Goal: Answer question/provide support

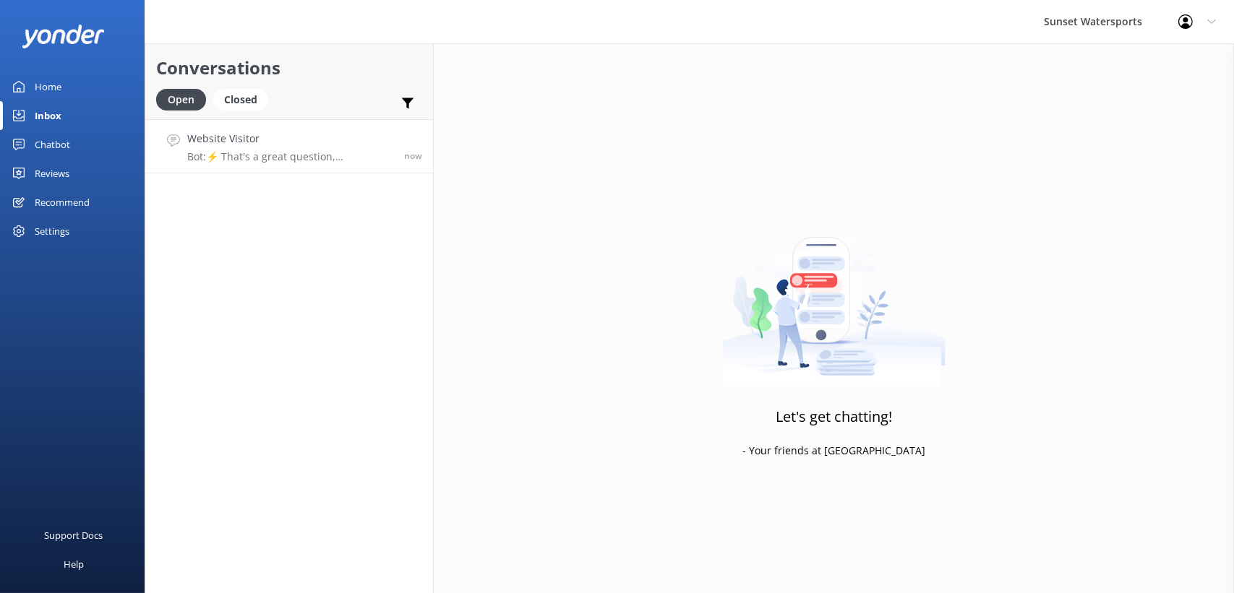
click at [244, 142] on h4 "Website Visitor" at bounding box center [290, 139] width 206 height 16
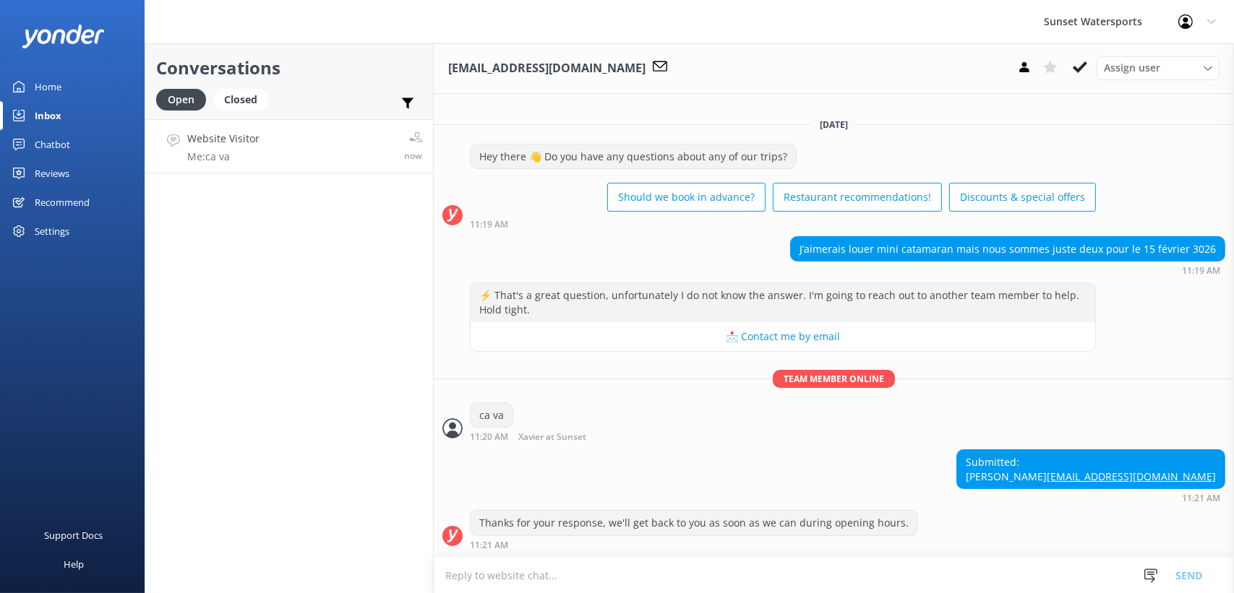
click at [39, 75] on div "Home" at bounding box center [48, 86] width 27 height 29
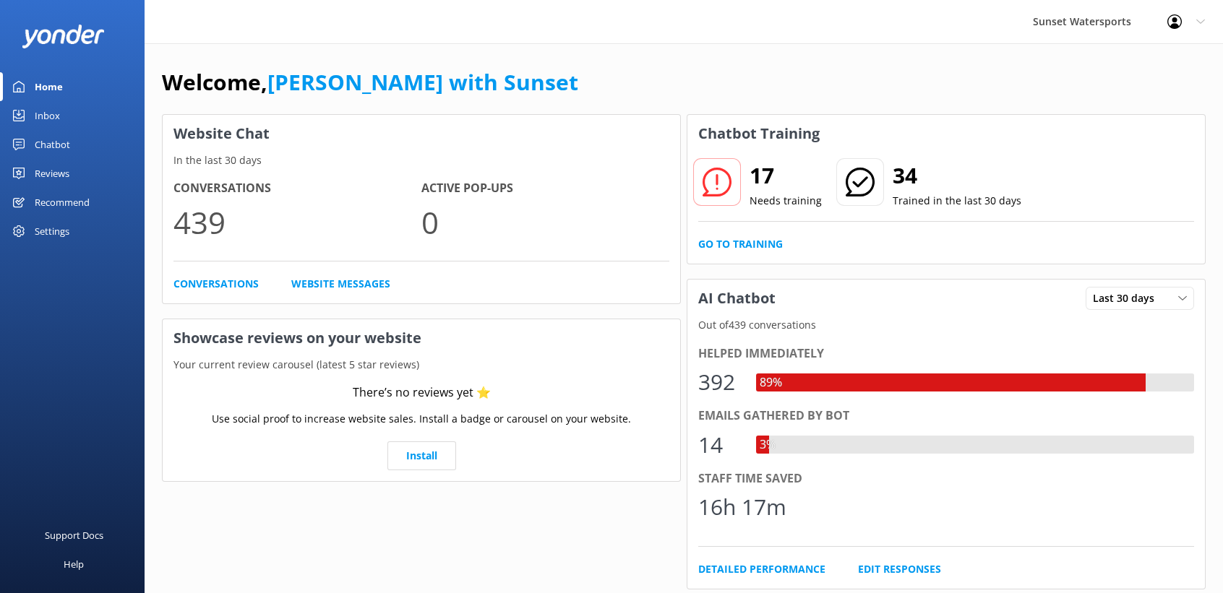
click at [48, 113] on div "Inbox" at bounding box center [47, 115] width 25 height 29
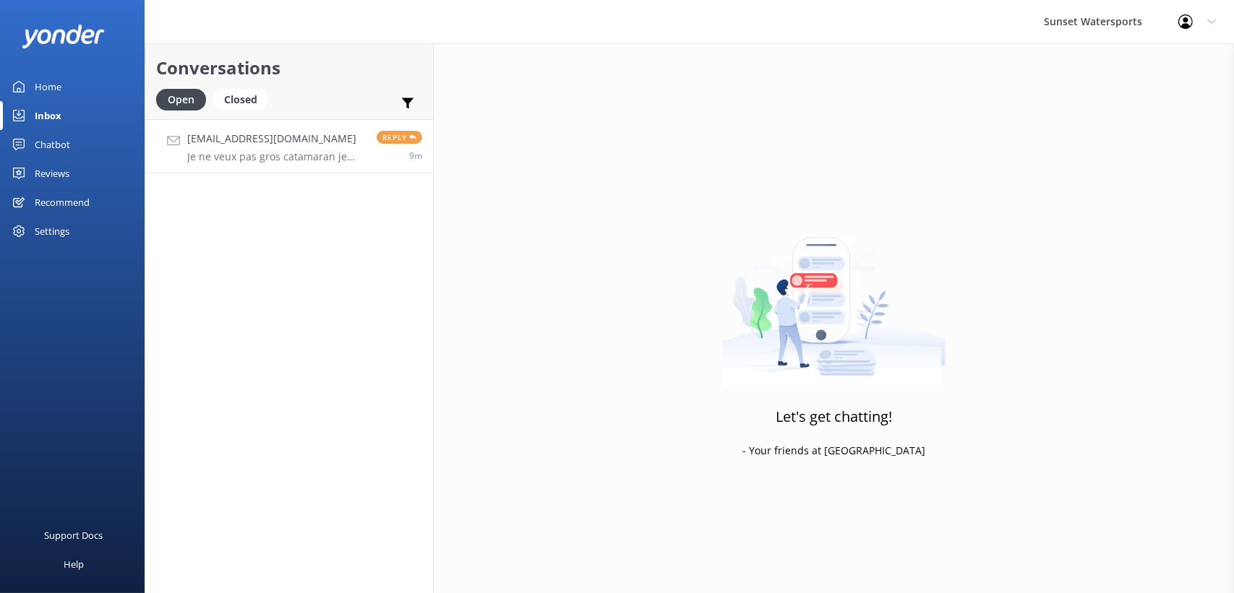
click at [252, 150] on p "Je ne veux pas gros catamaran je veux pédalo avec moteur" at bounding box center [276, 156] width 179 height 13
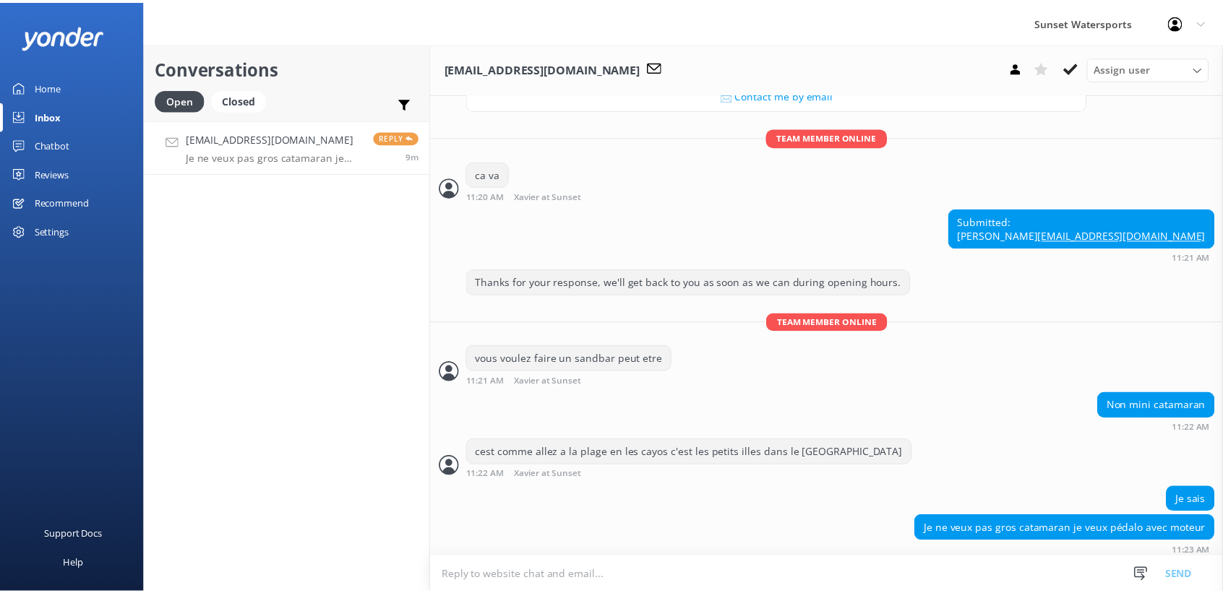
scroll to position [246, 0]
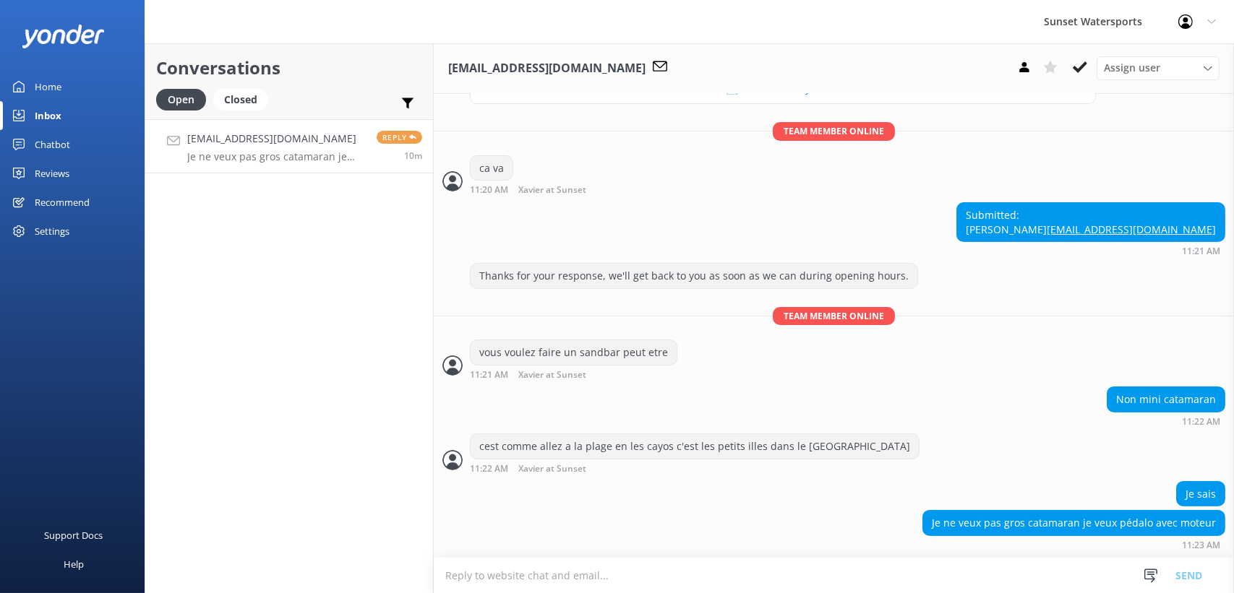
click at [27, 84] on link "Home" at bounding box center [72, 86] width 145 height 29
